Goal: Information Seeking & Learning: Learn about a topic

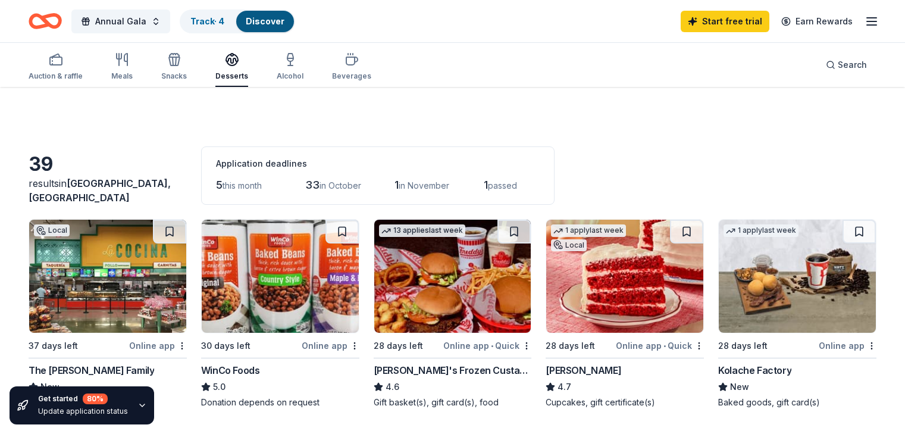
scroll to position [528, 0]
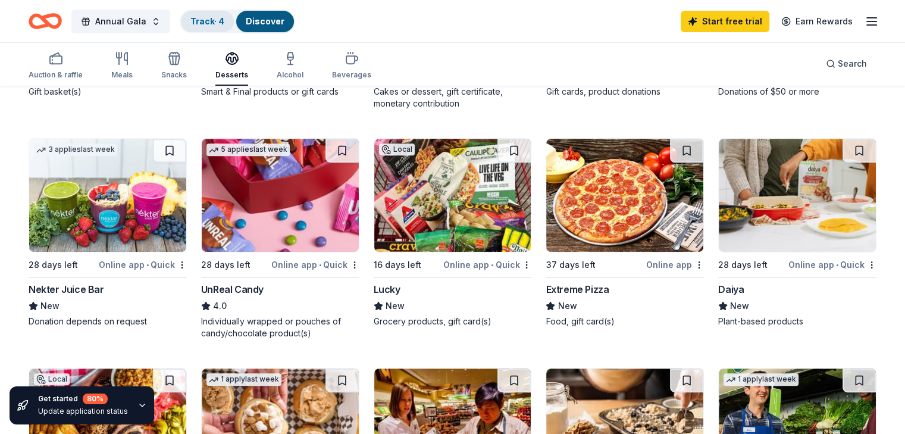
click at [214, 23] on link "Track · 4" at bounding box center [207, 21] width 34 height 10
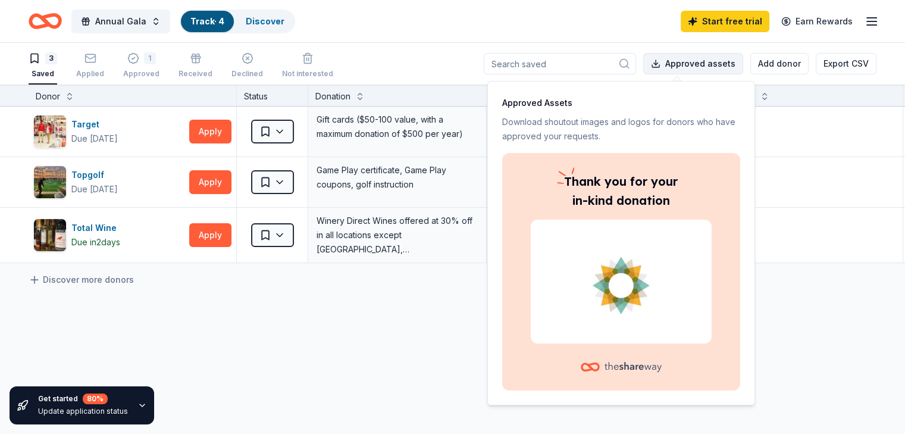
click at [666, 66] on button "Approved assets" at bounding box center [693, 63] width 100 height 21
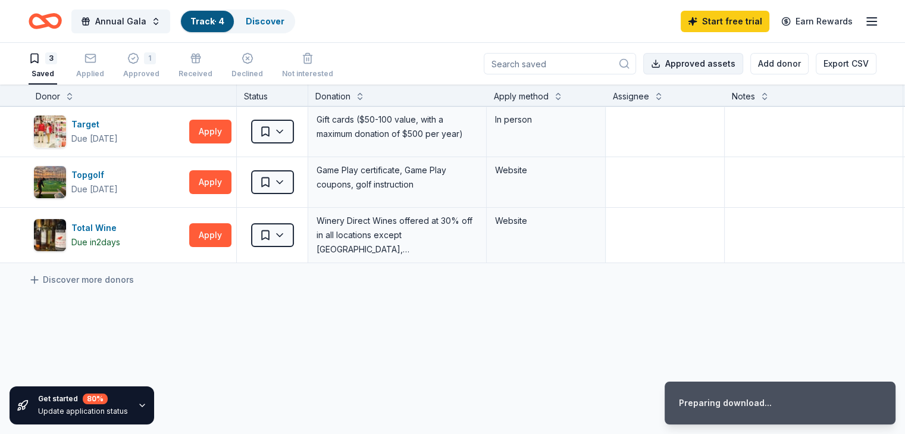
click at [666, 66] on button "Approved assets" at bounding box center [693, 63] width 100 height 21
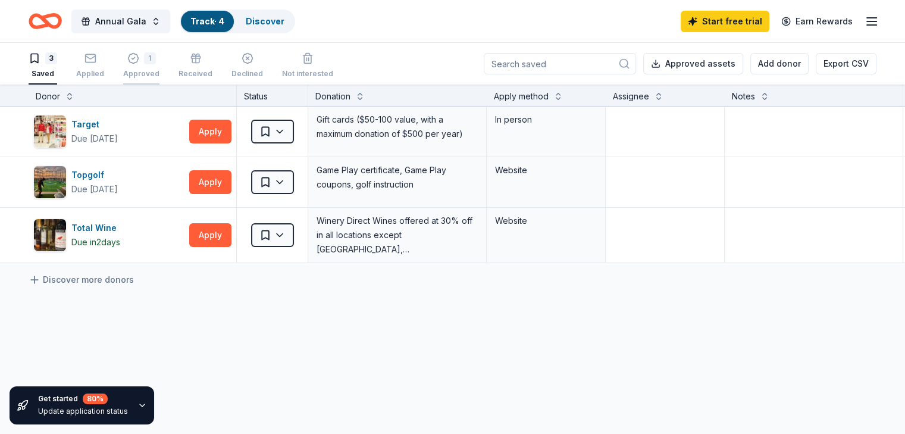
click at [156, 58] on div "1" at bounding box center [150, 58] width 12 height 12
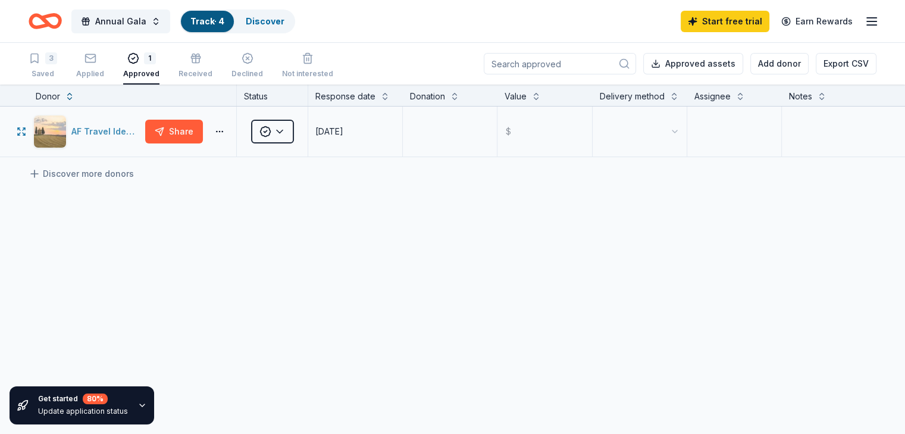
click at [126, 139] on div "AF Travel Ideas" at bounding box center [105, 131] width 69 height 14
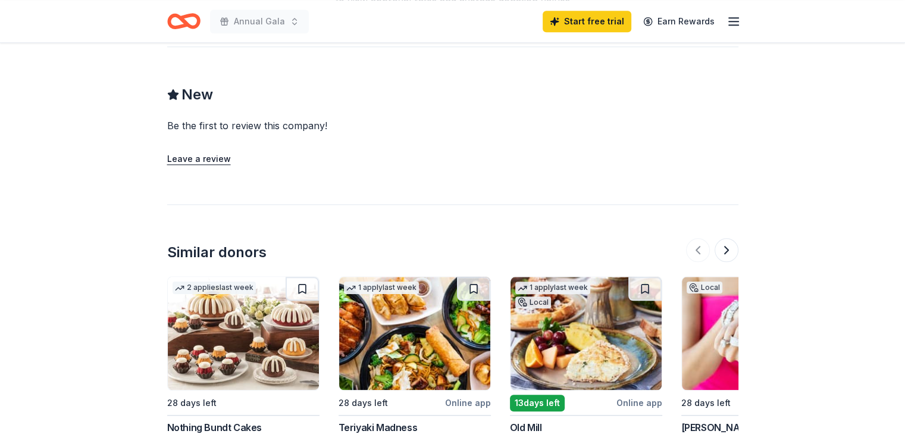
scroll to position [1202, 0]
